Goal: Task Accomplishment & Management: Manage account settings

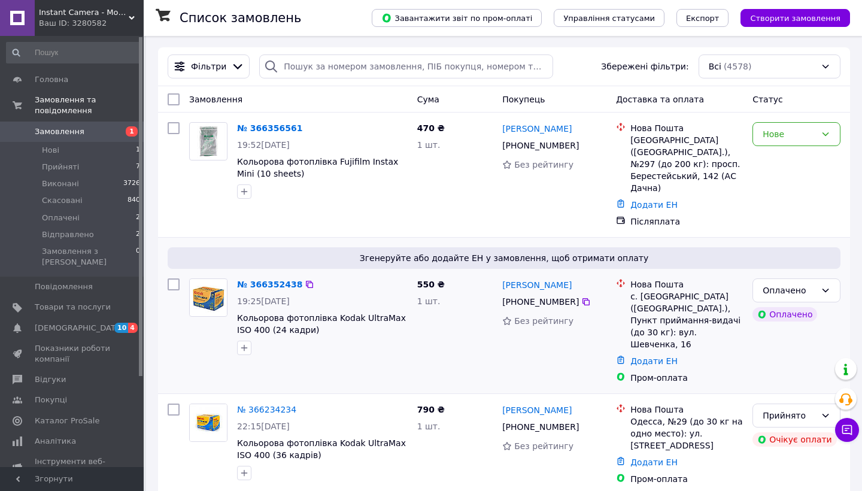
scroll to position [43, 0]
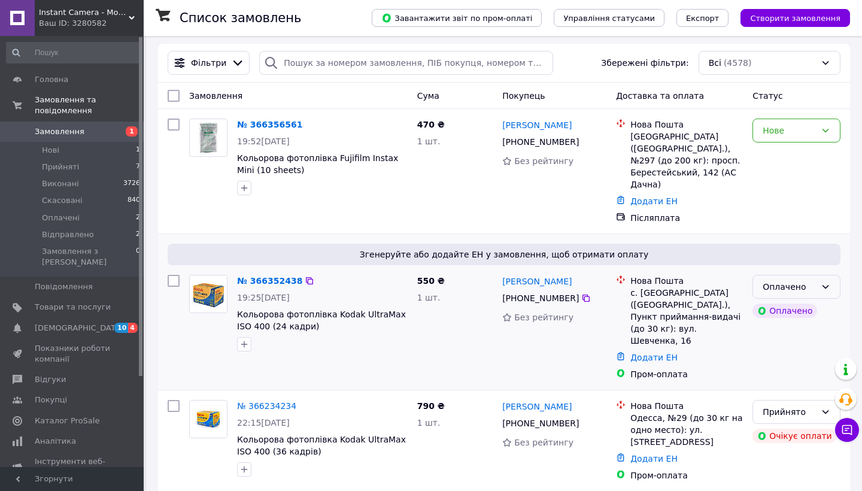
click at [825, 285] on icon at bounding box center [826, 287] width 7 height 4
click at [803, 304] on li "Прийнято" at bounding box center [796, 301] width 87 height 22
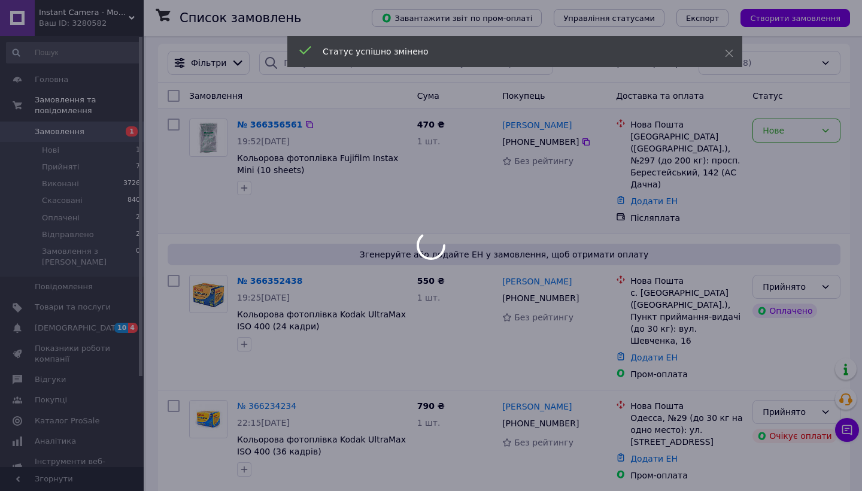
click at [811, 120] on div "Нове" at bounding box center [797, 131] width 88 height 24
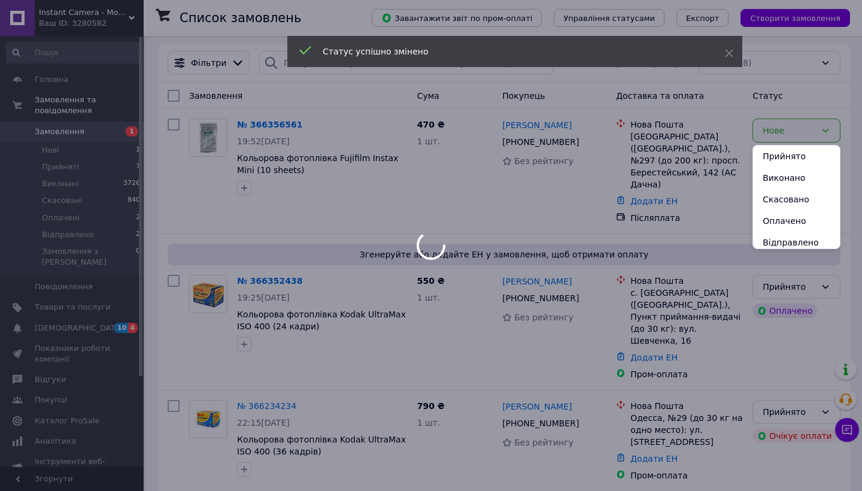
click at [802, 143] on div at bounding box center [431, 245] width 862 height 491
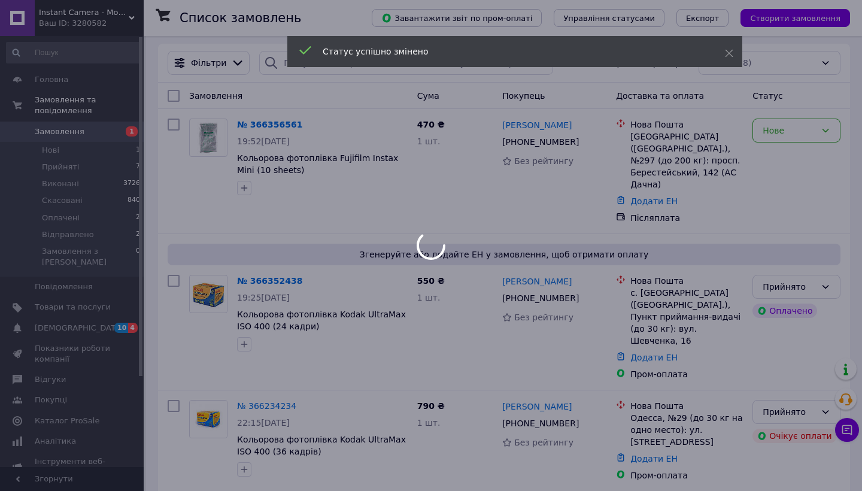
click at [798, 132] on div at bounding box center [431, 245] width 862 height 491
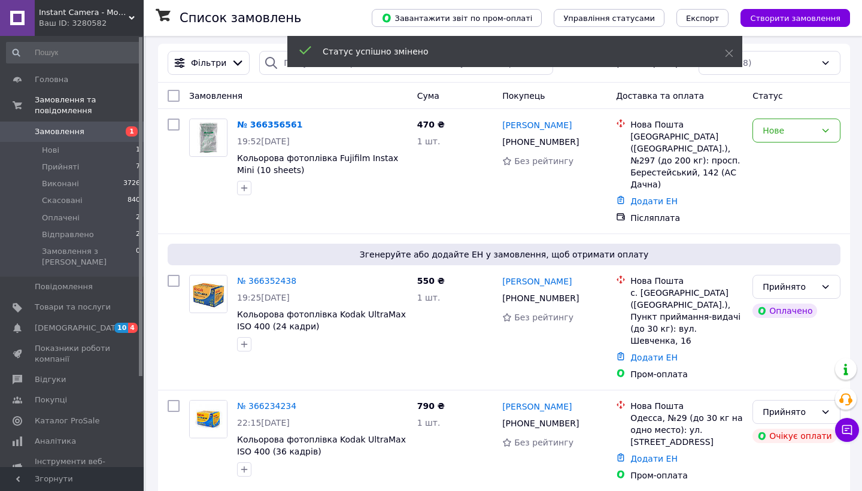
click at [798, 132] on div "Нове" at bounding box center [789, 130] width 53 height 13
click at [795, 156] on li "Прийнято" at bounding box center [796, 157] width 87 height 22
click at [260, 276] on link "№ 366352438" at bounding box center [266, 281] width 59 height 10
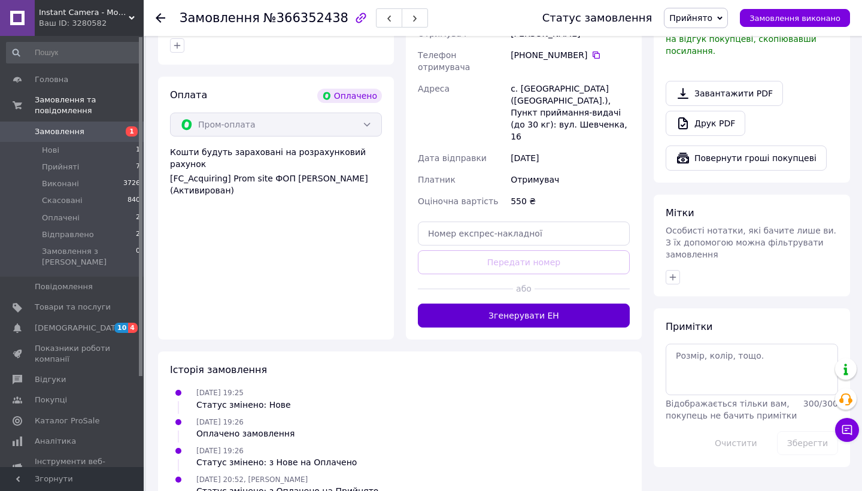
scroll to position [347, 0]
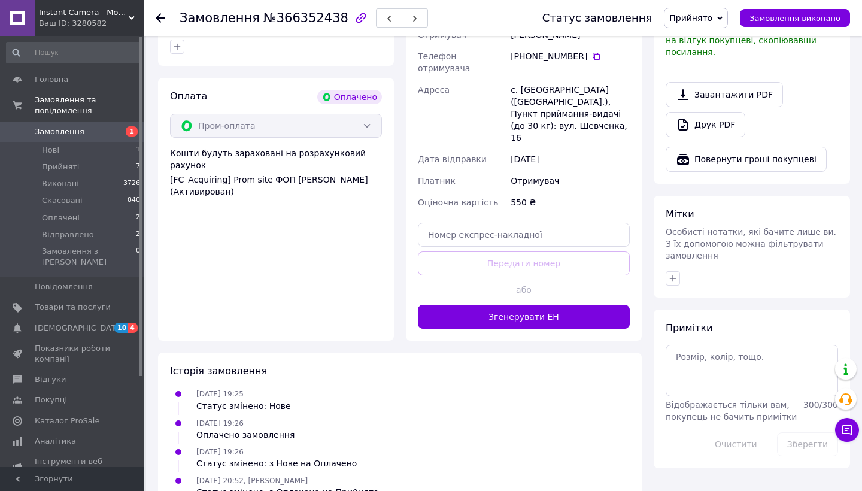
click at [502, 305] on button "Згенерувати ЕН" at bounding box center [524, 317] width 212 height 24
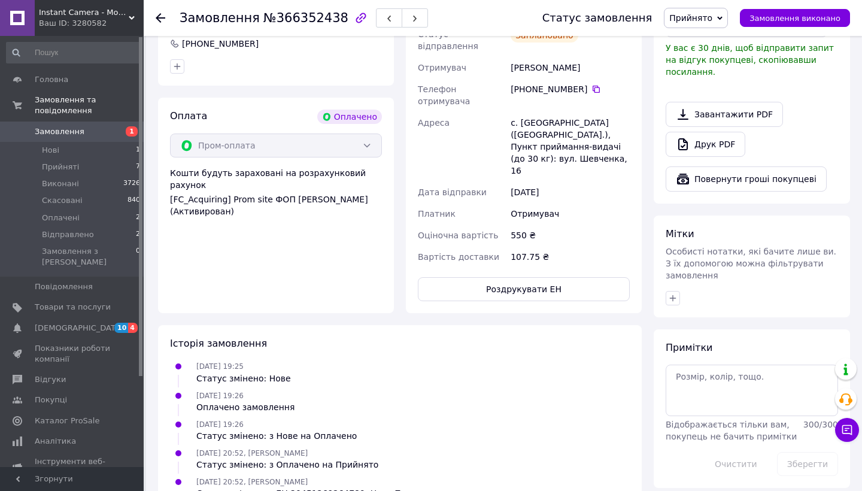
click at [157, 19] on use at bounding box center [161, 18] width 10 height 10
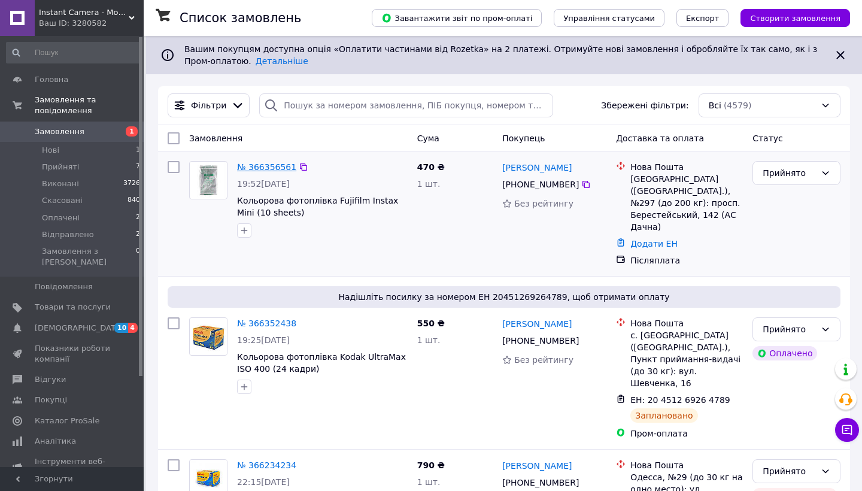
click at [278, 168] on link "№ 366356561" at bounding box center [266, 167] width 59 height 10
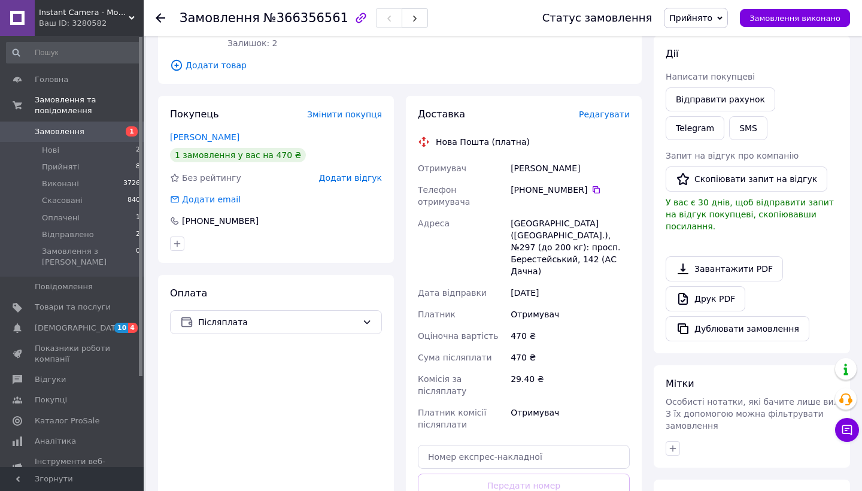
scroll to position [224, 0]
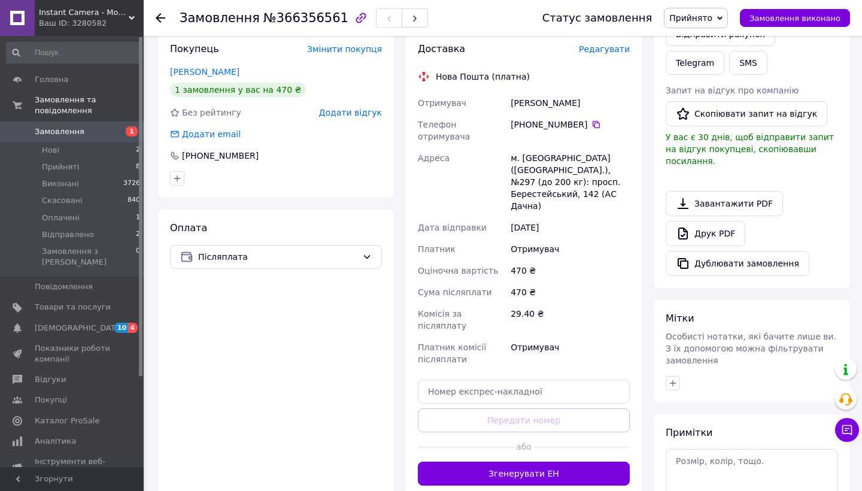
click at [491, 462] on button "Згенерувати ЕН" at bounding box center [524, 474] width 212 height 24
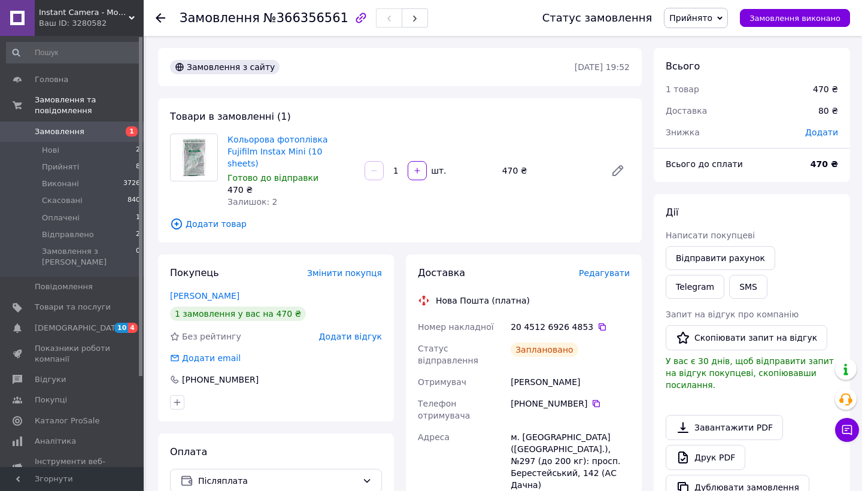
scroll to position [0, 0]
click at [110, 131] on span "Замовлення" at bounding box center [73, 131] width 76 height 11
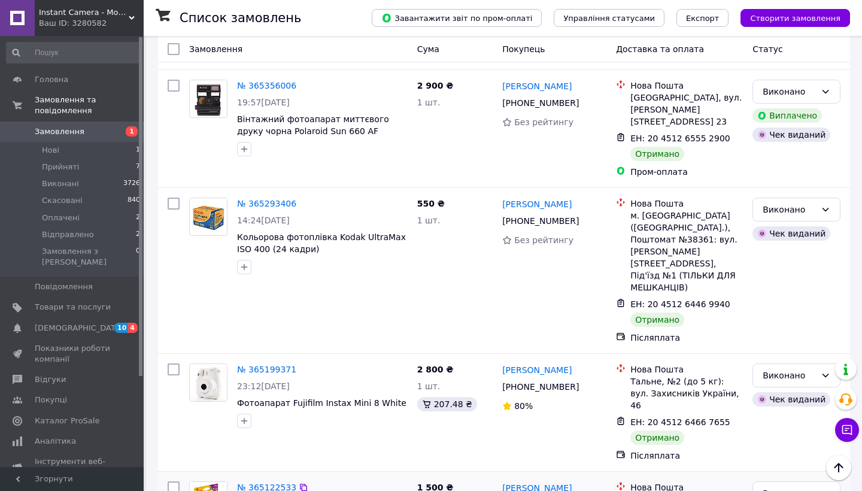
scroll to position [2303, 0]
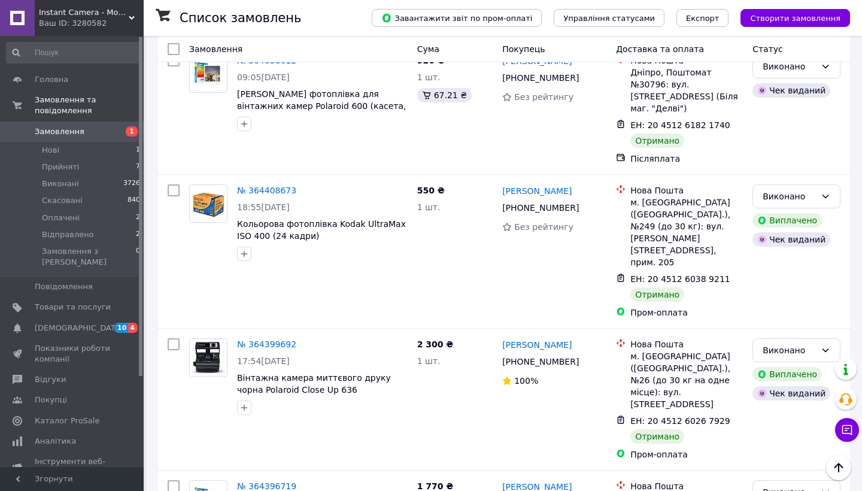
scroll to position [2159, 0]
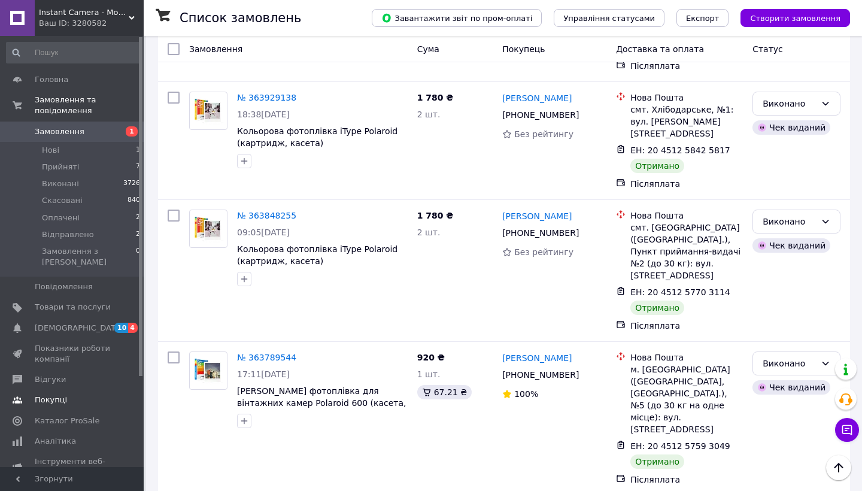
scroll to position [1219, 0]
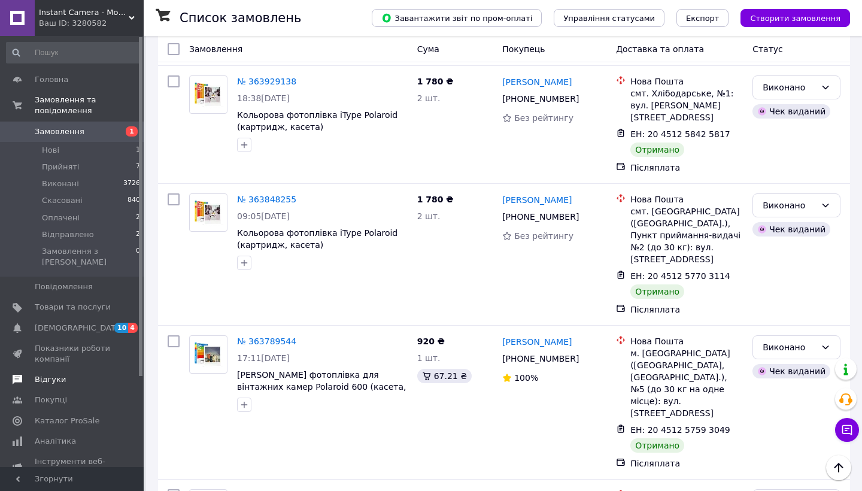
click at [81, 374] on span "Відгуки" at bounding box center [73, 379] width 76 height 11
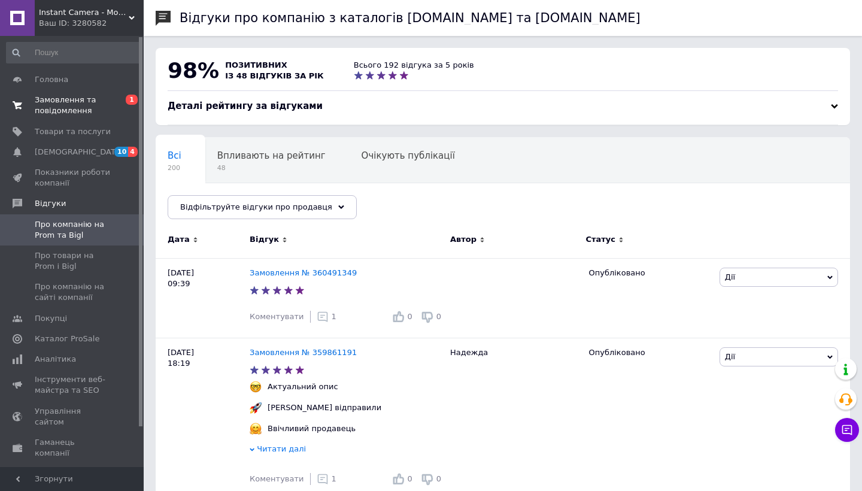
click at [63, 102] on span "Замовлення та повідомлення" at bounding box center [73, 106] width 76 height 22
